Goal: Use online tool/utility: Utilize a website feature to perform a specific function

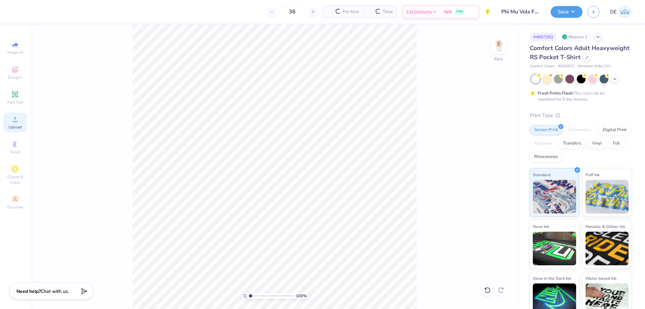
click at [17, 124] on div "Upload" at bounding box center [15, 123] width 24 height 20
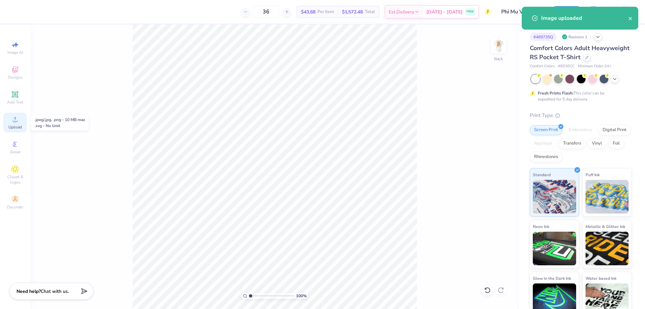
click at [7, 123] on div "Upload" at bounding box center [15, 123] width 24 height 20
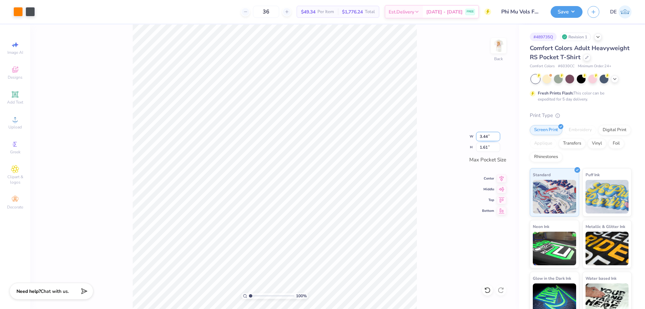
click at [485, 137] on input "3.44" at bounding box center [488, 136] width 24 height 9
type input "3.50"
type input "1.64"
click at [495, 49] on img at bounding box center [498, 45] width 27 height 27
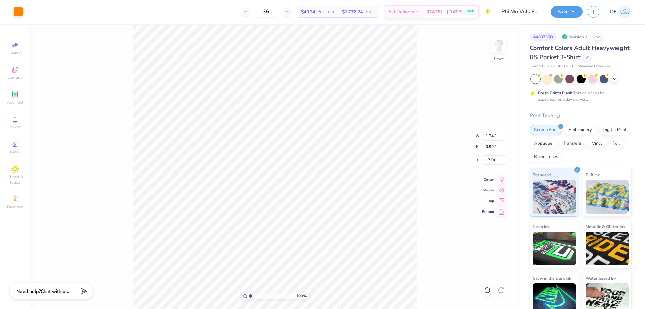
type input "1.24"
type input "0.99"
type input "17.00"
click at [17, 123] on icon at bounding box center [15, 119] width 8 height 8
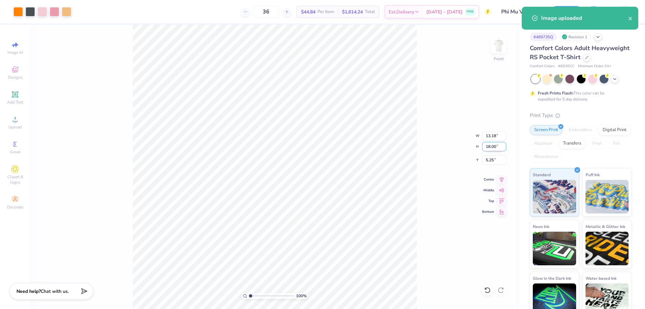
click at [490, 150] on input "18.00" at bounding box center [494, 146] width 24 height 9
type input "15"
click at [486, 163] on input "5.25" at bounding box center [494, 159] width 24 height 9
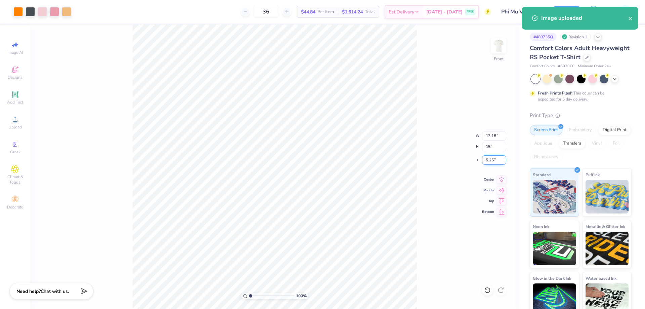
type input "10.99"
type input "15.00"
click at [486, 161] on input "6.75" at bounding box center [494, 159] width 24 height 9
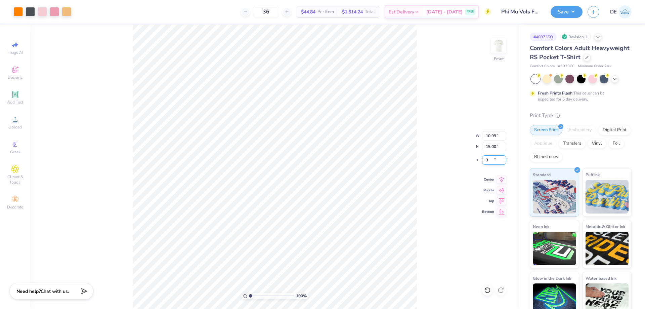
type input "3.00"
click at [574, 13] on button "Save" at bounding box center [566, 11] width 32 height 12
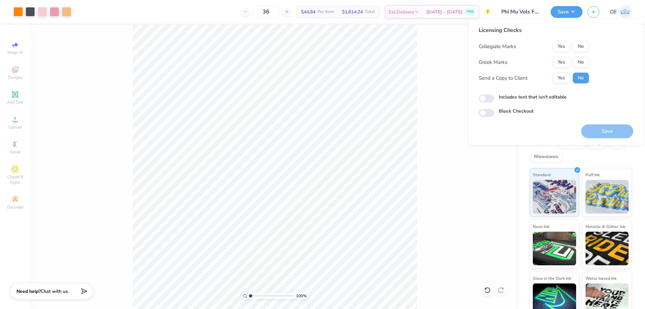
click at [566, 54] on div "Collegiate Marks Yes No Greek Marks Yes No Send a Copy to Client Yes No" at bounding box center [534, 62] width 110 height 42
drag, startPoint x: 560, startPoint y: 62, endPoint x: 562, endPoint y: 52, distance: 10.0
click at [560, 61] on button "Yes" at bounding box center [561, 62] width 17 height 11
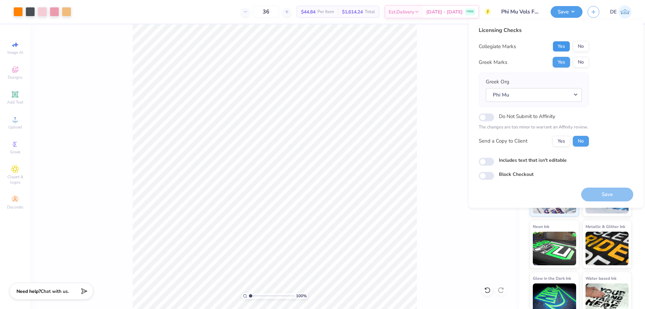
click at [566, 43] on button "Yes" at bounding box center [561, 46] width 17 height 11
click at [598, 190] on button "Save" at bounding box center [607, 194] width 52 height 14
